Goal: Navigation & Orientation: Understand site structure

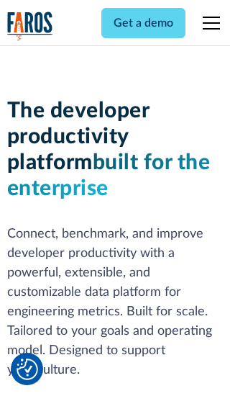
scroll to position [217, 0]
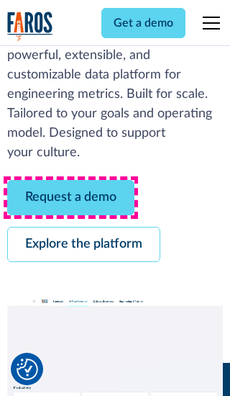
click at [71, 197] on link "Request a demo" at bounding box center [70, 197] width 127 height 35
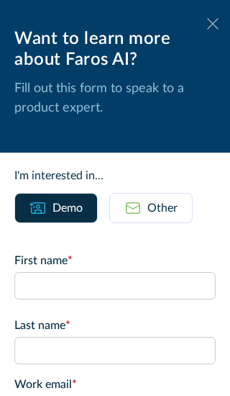
click at [213, 24] on icon at bounding box center [213, 23] width 12 height 11
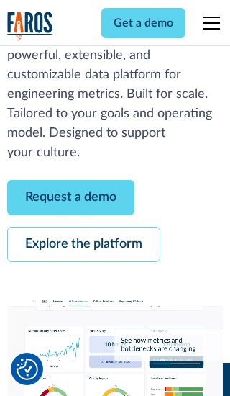
scroll to position [264, 0]
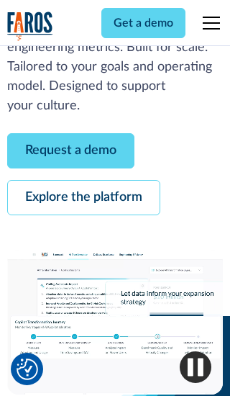
click at [83, 197] on link "Explore the platform" at bounding box center [83, 197] width 153 height 35
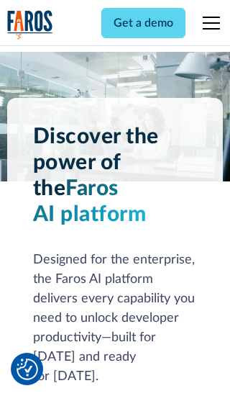
scroll to position [10814, 0]
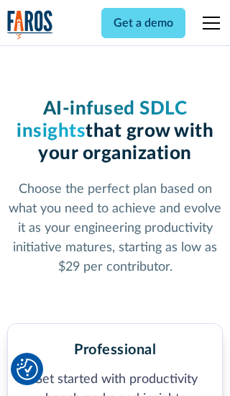
scroll to position [2236, 0]
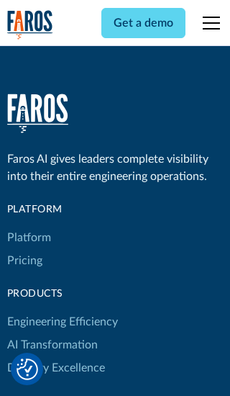
click at [28, 226] on link "Platform" at bounding box center [29, 237] width 44 height 23
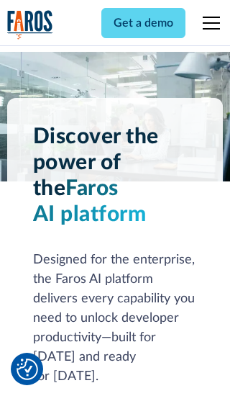
scroll to position [11276, 0]
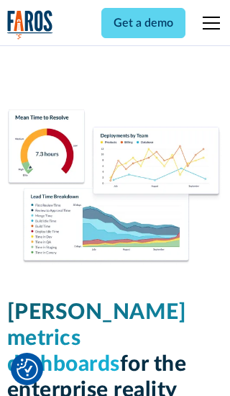
scroll to position [6306, 0]
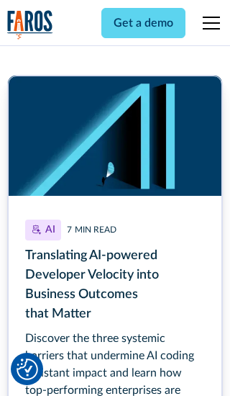
scroll to position [6445, 0]
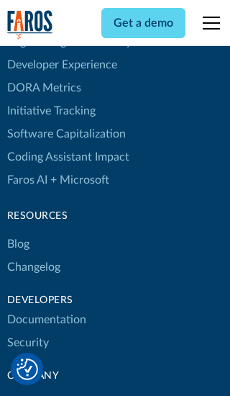
click at [33, 255] on link "Changelog" at bounding box center [33, 266] width 53 height 23
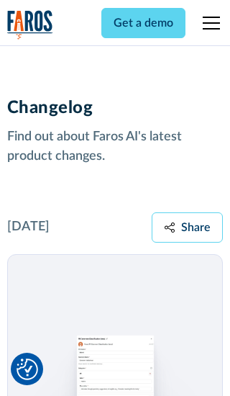
scroll to position [17385, 0]
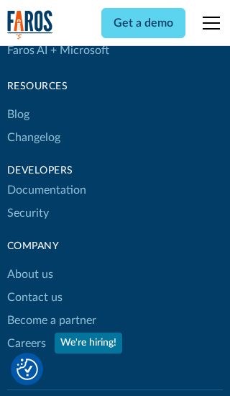
click at [30, 263] on link "About us" at bounding box center [30, 274] width 46 height 23
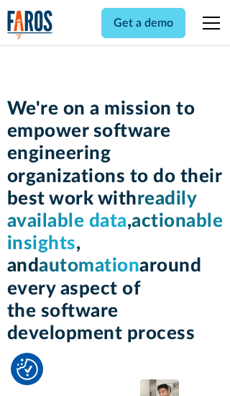
scroll to position [4945, 0]
